Goal: Transaction & Acquisition: Download file/media

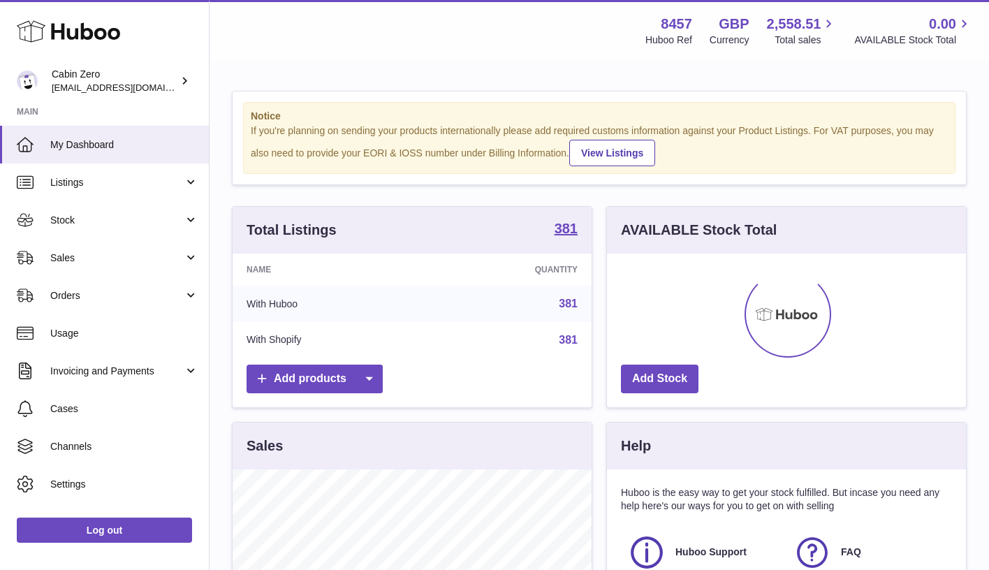
scroll to position [218, 359]
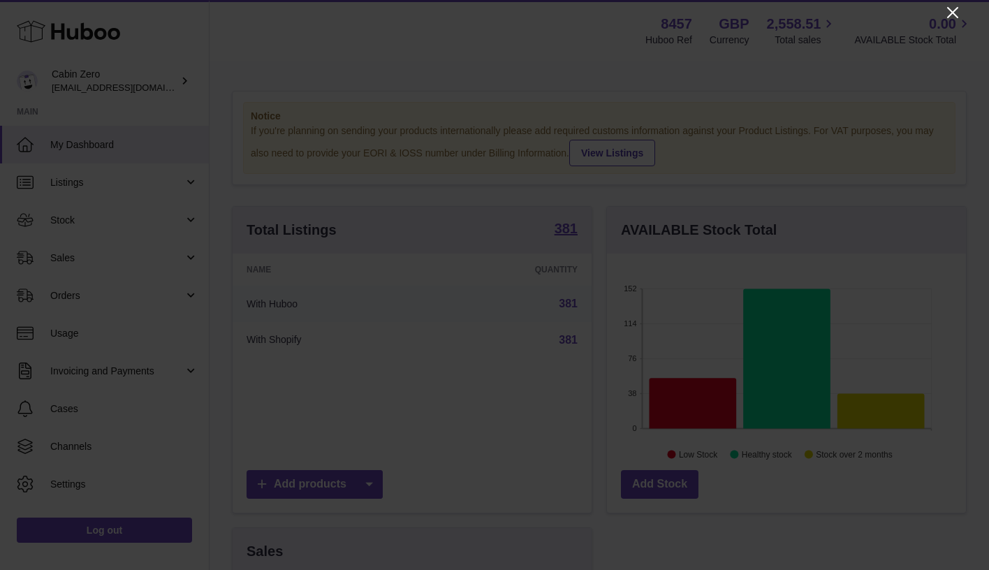
click at [954, 14] on icon "Close" at bounding box center [952, 12] width 11 height 11
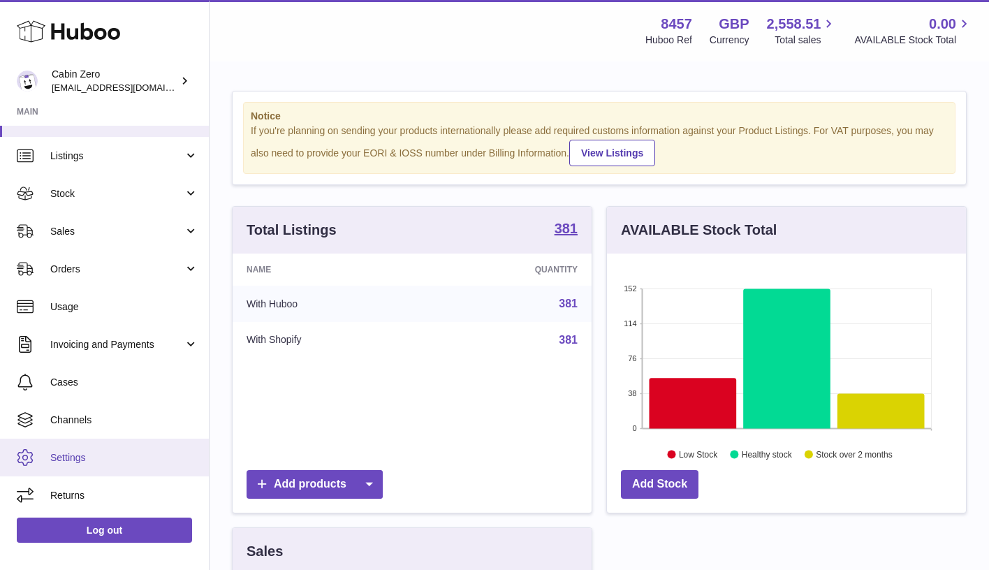
scroll to position [27, 0]
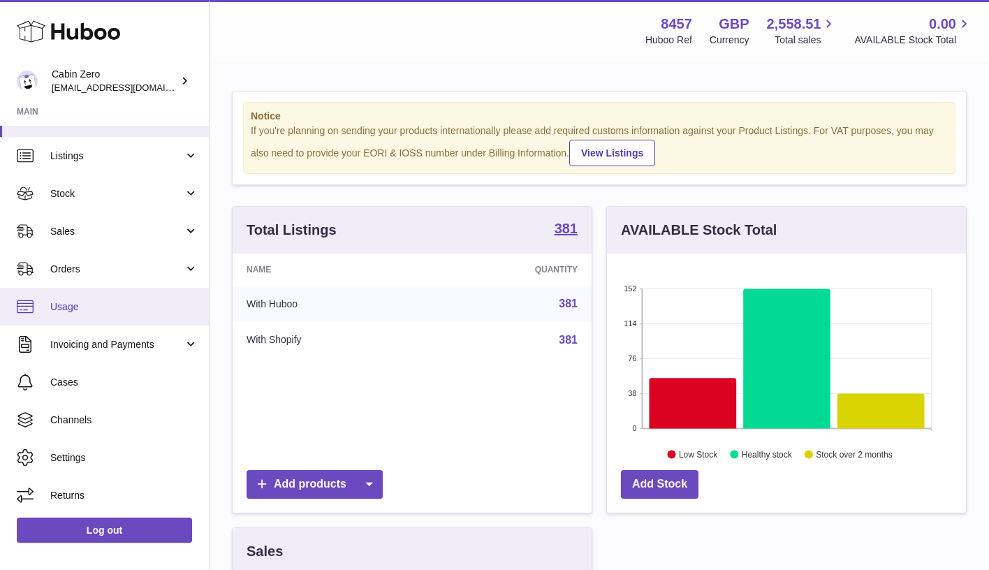
click at [129, 311] on span "Usage" at bounding box center [124, 306] width 148 height 13
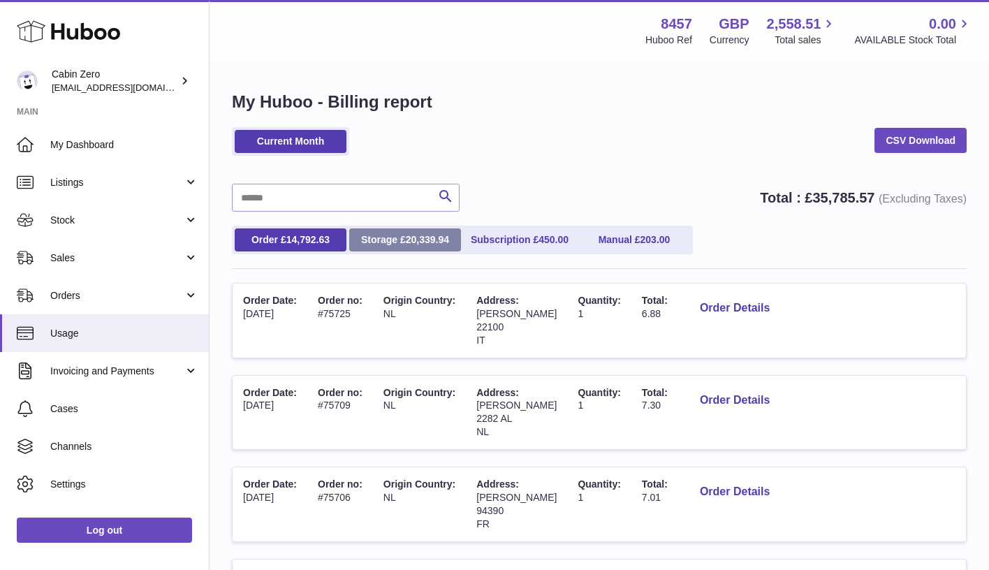
click at [439, 242] on span "20,339.94" at bounding box center [427, 239] width 43 height 11
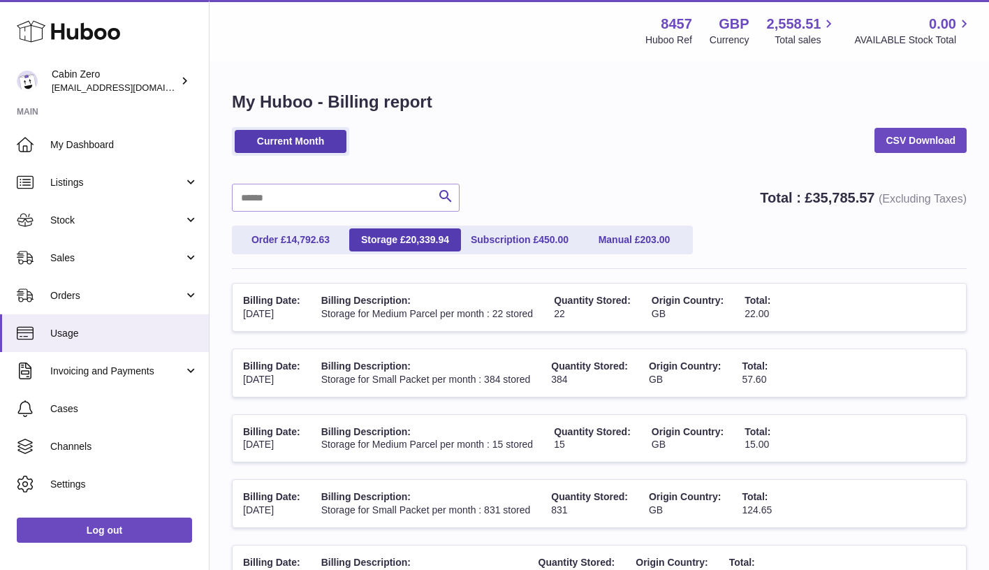
scroll to position [4, 0]
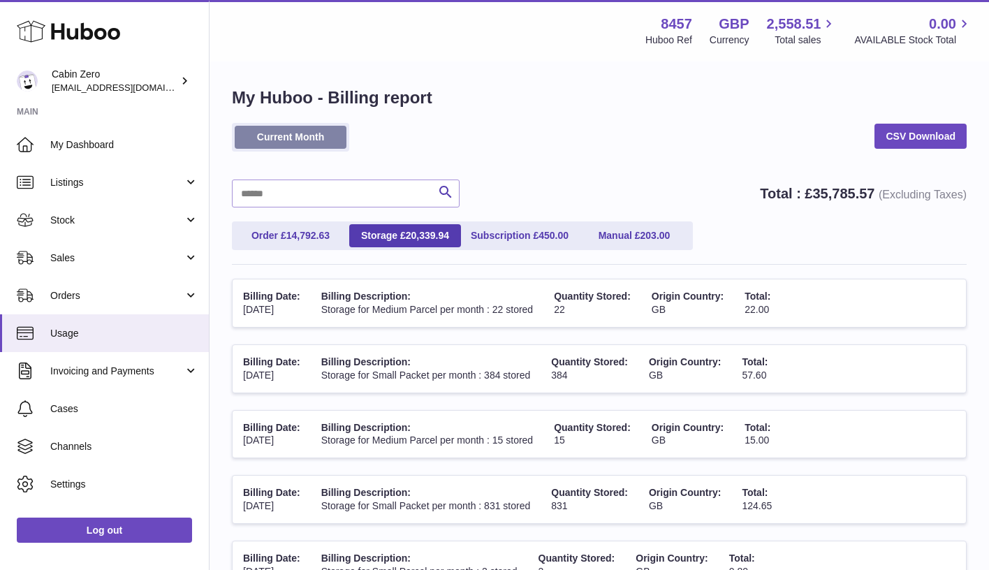
click at [339, 138] on link "Current Month" at bounding box center [291, 137] width 112 height 23
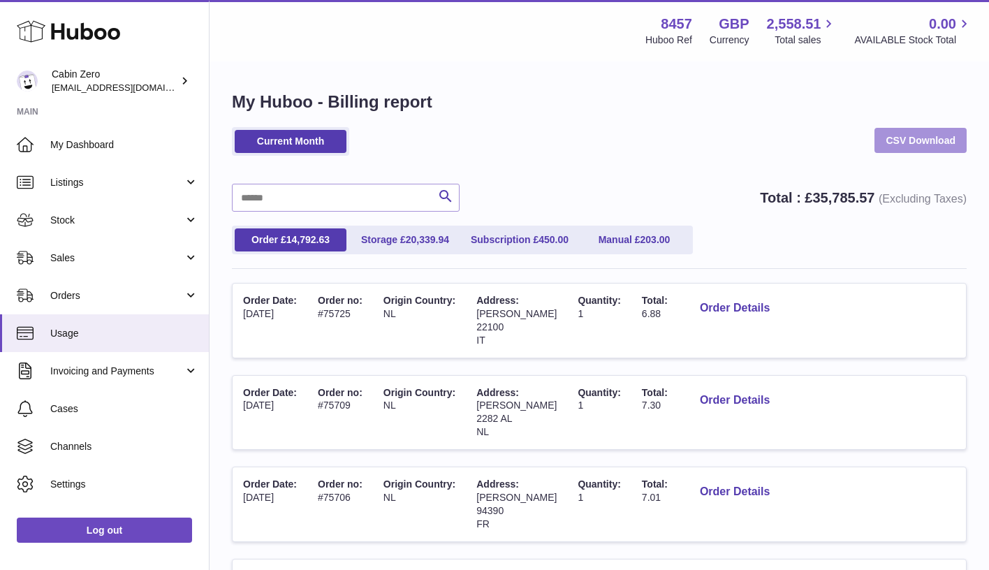
click at [917, 140] on link "CSV Download" at bounding box center [921, 140] width 92 height 25
click at [939, 133] on link "CSV Download" at bounding box center [921, 140] width 92 height 25
